Goal: Find specific page/section: Find specific page/section

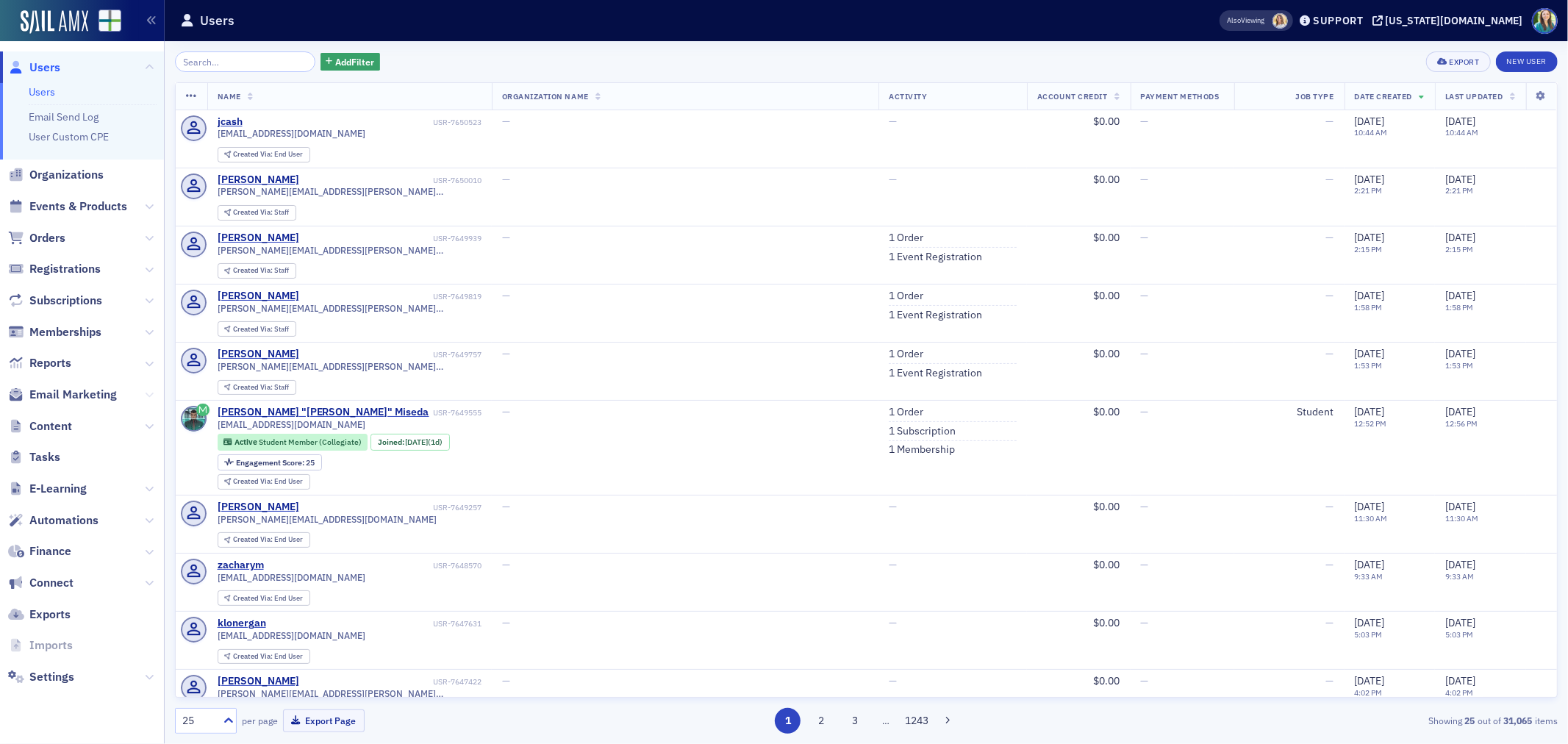
click at [149, 392] on icon at bounding box center [149, 395] width 9 height 9
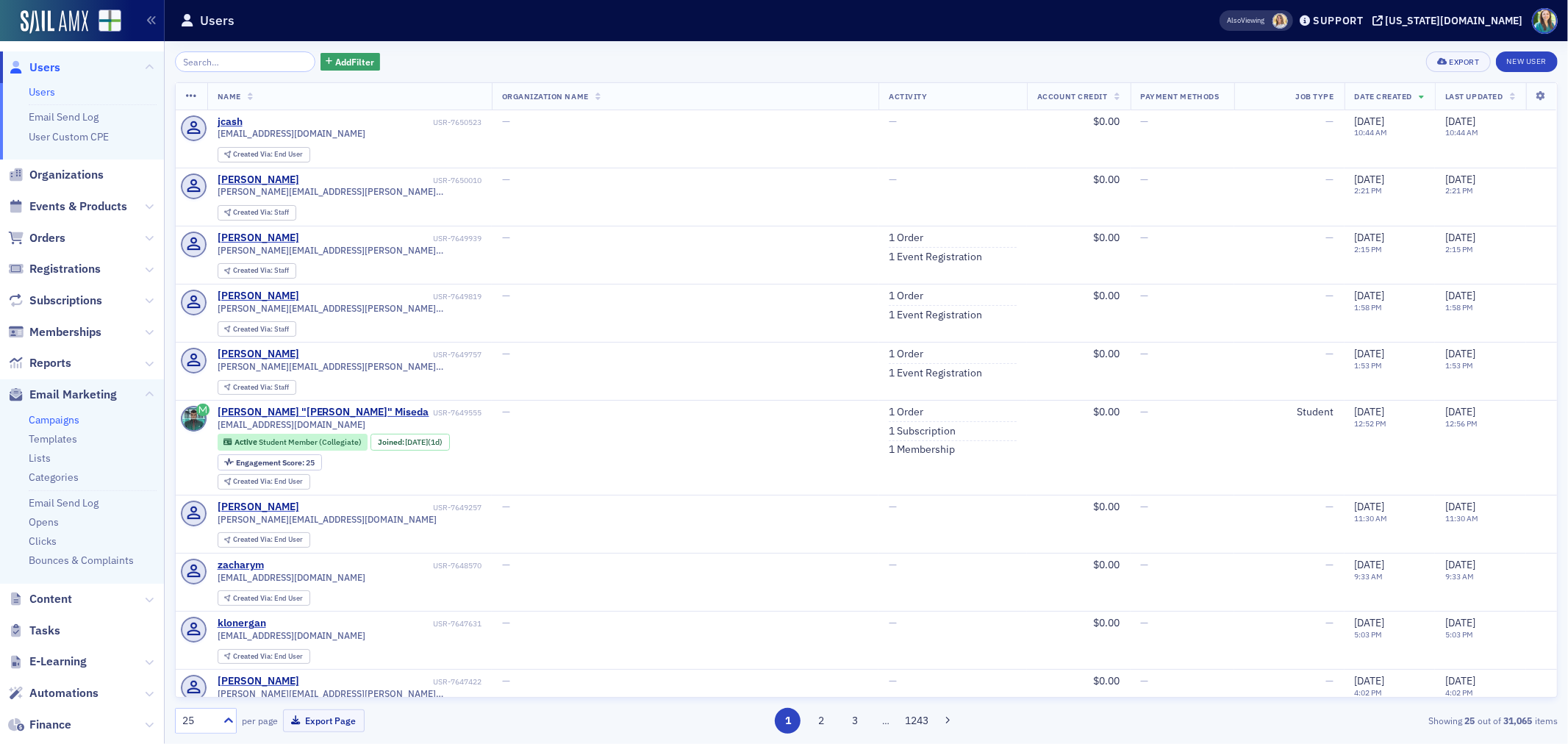
click at [78, 420] on link "Campaigns" at bounding box center [54, 420] width 51 height 14
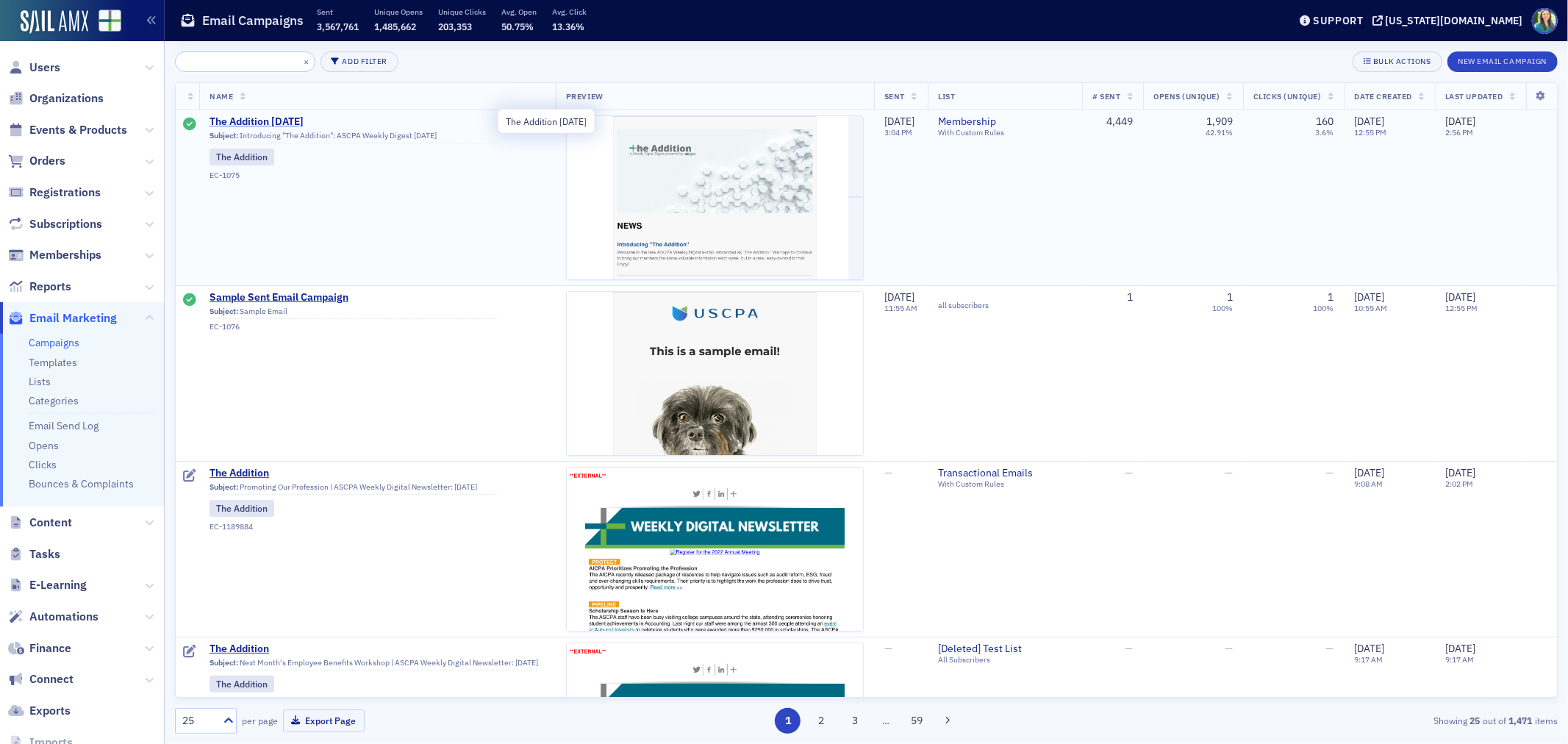
click at [290, 120] on span "The Addition [DATE]" at bounding box center [354, 122] width 288 height 14
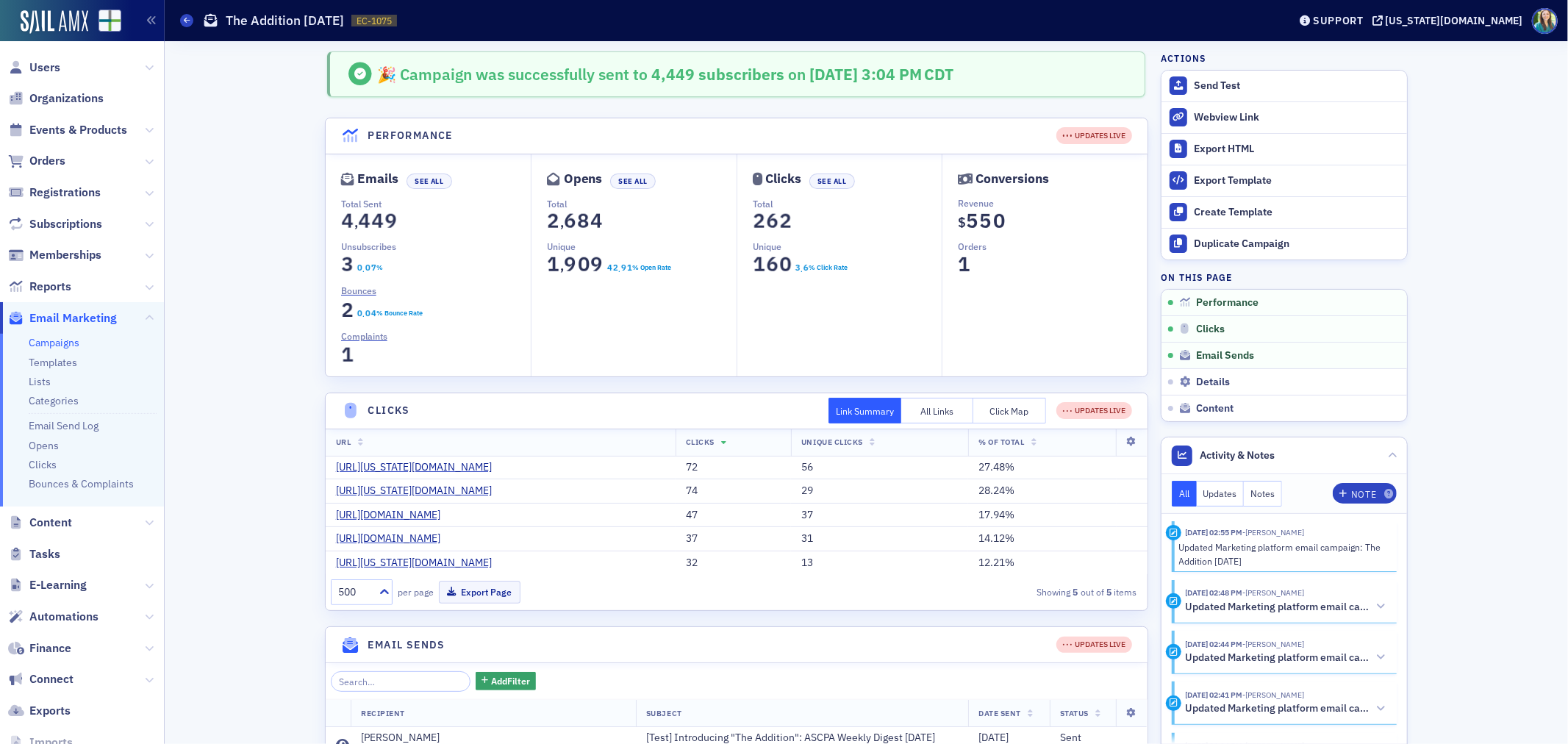
click at [62, 341] on link "Campaigns" at bounding box center [54, 342] width 51 height 14
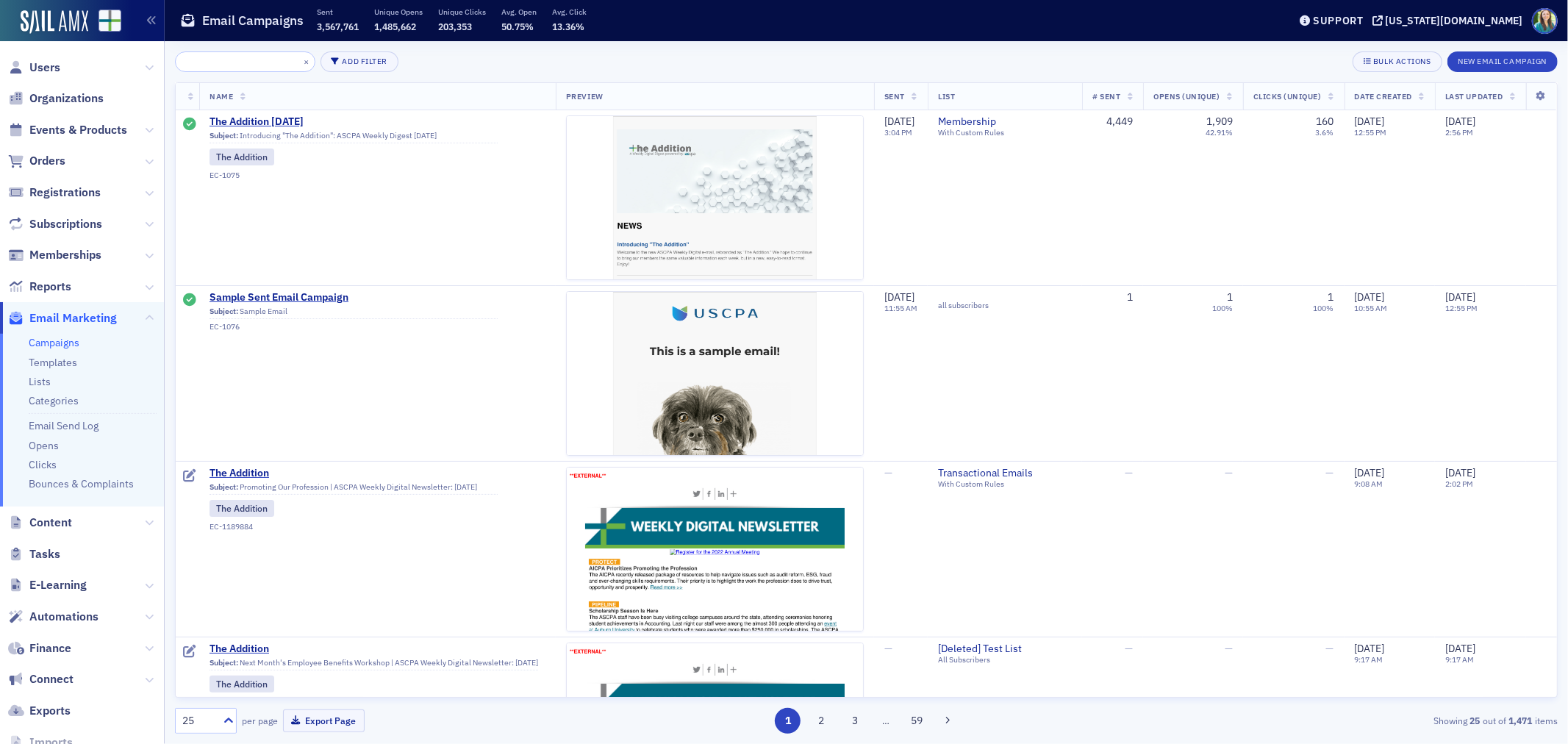
click at [1419, 96] on icon at bounding box center [1422, 97] width 6 height 8
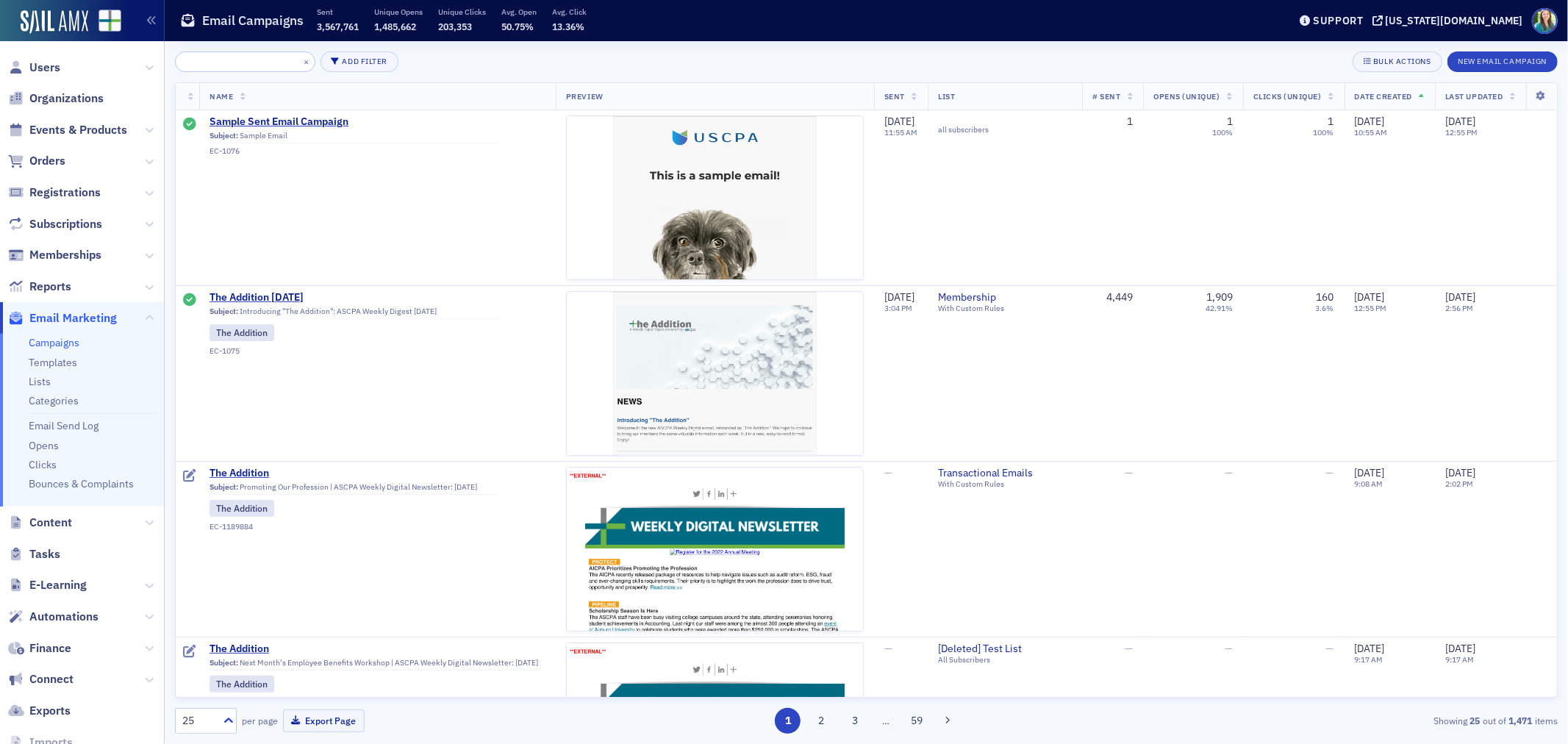
click at [1419, 96] on icon at bounding box center [1422, 97] width 6 height 8
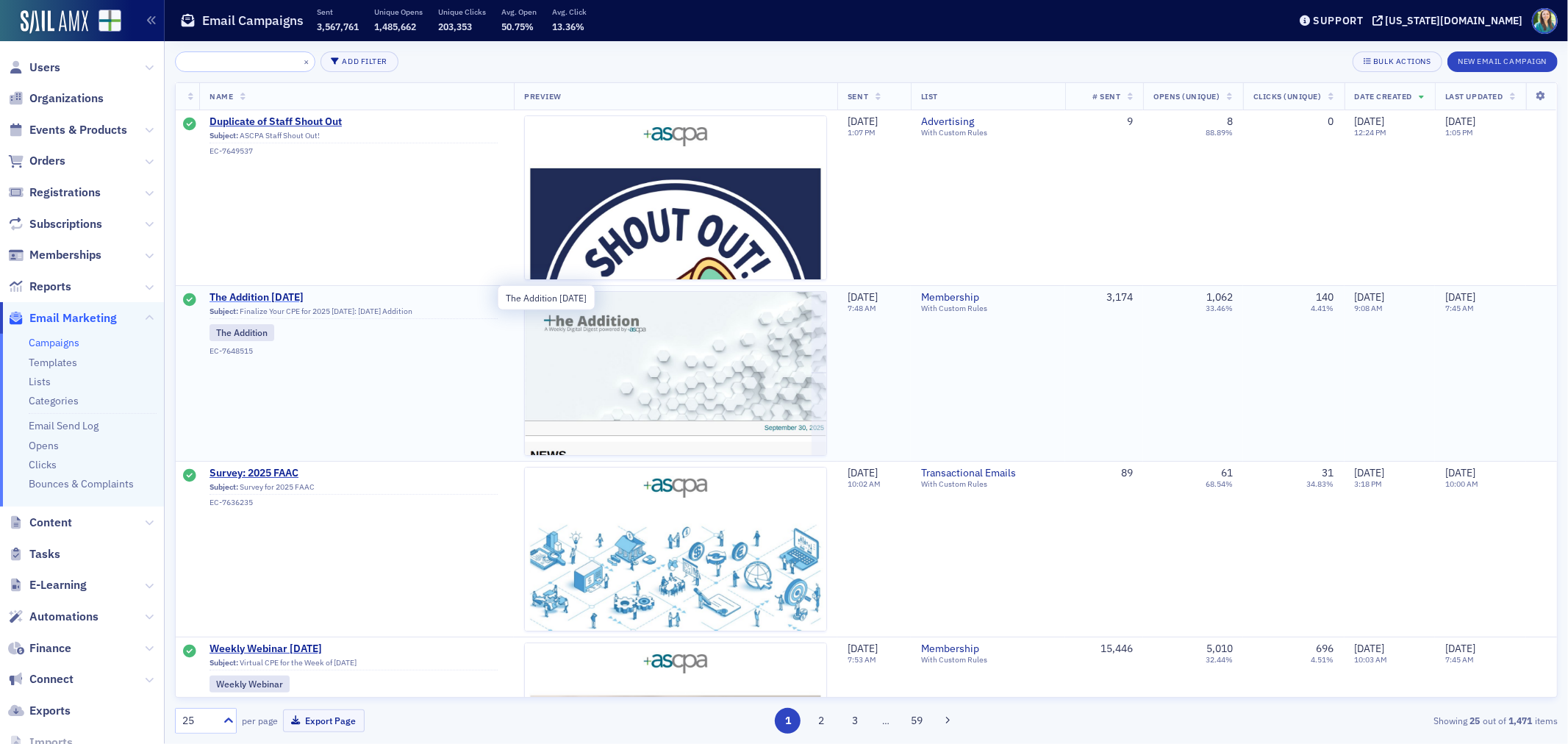
click at [292, 301] on span "The Addition [DATE]" at bounding box center [354, 298] width 288 height 14
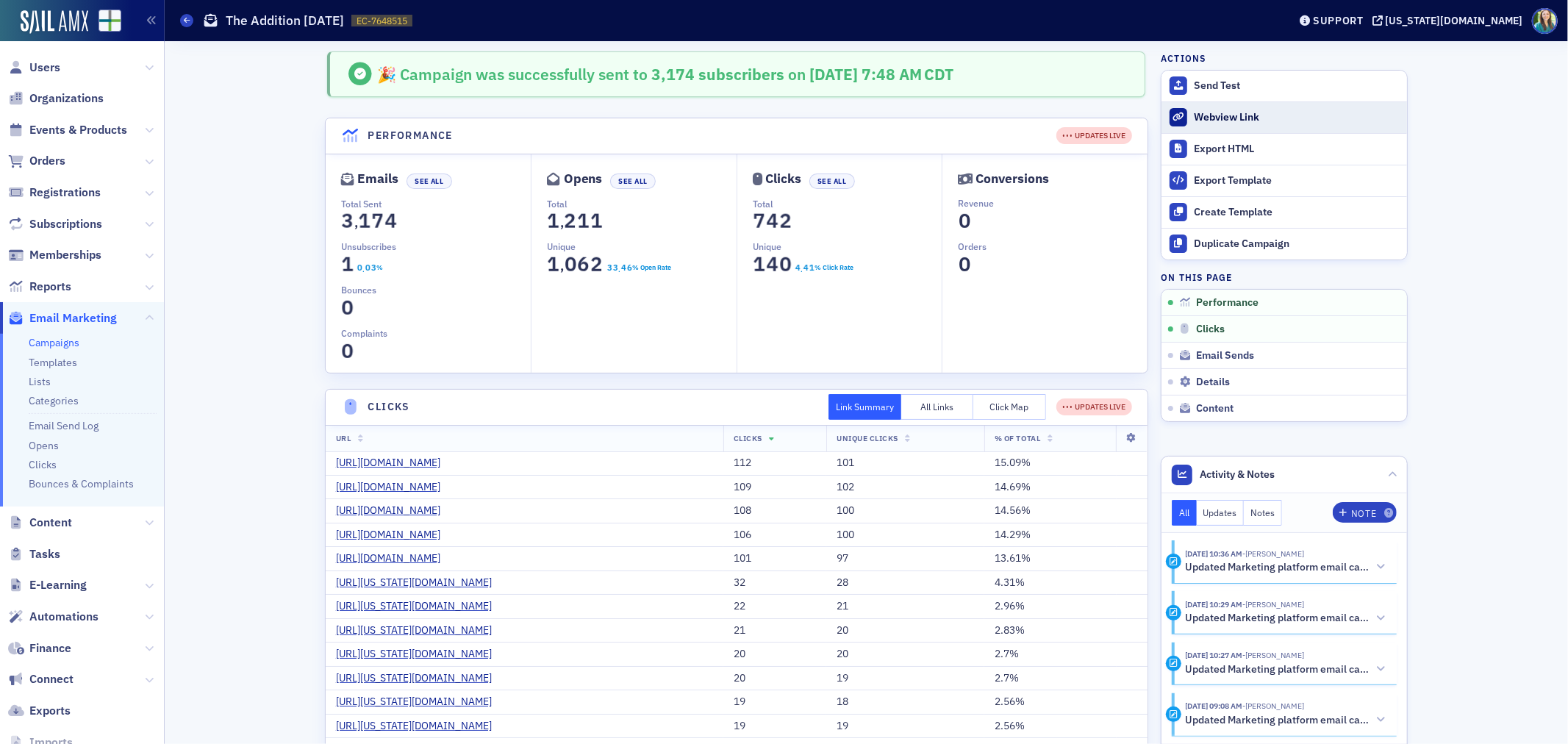
click at [1232, 116] on div "Webview Link" at bounding box center [1297, 118] width 206 height 14
